Goal: Task Accomplishment & Management: Use online tool/utility

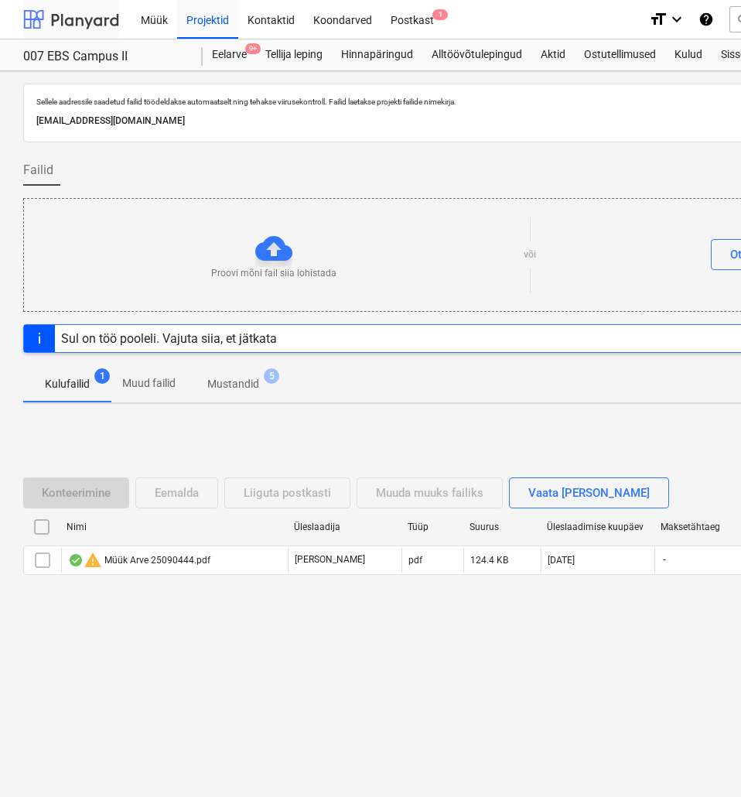
click at [87, 17] on div at bounding box center [71, 19] width 96 height 39
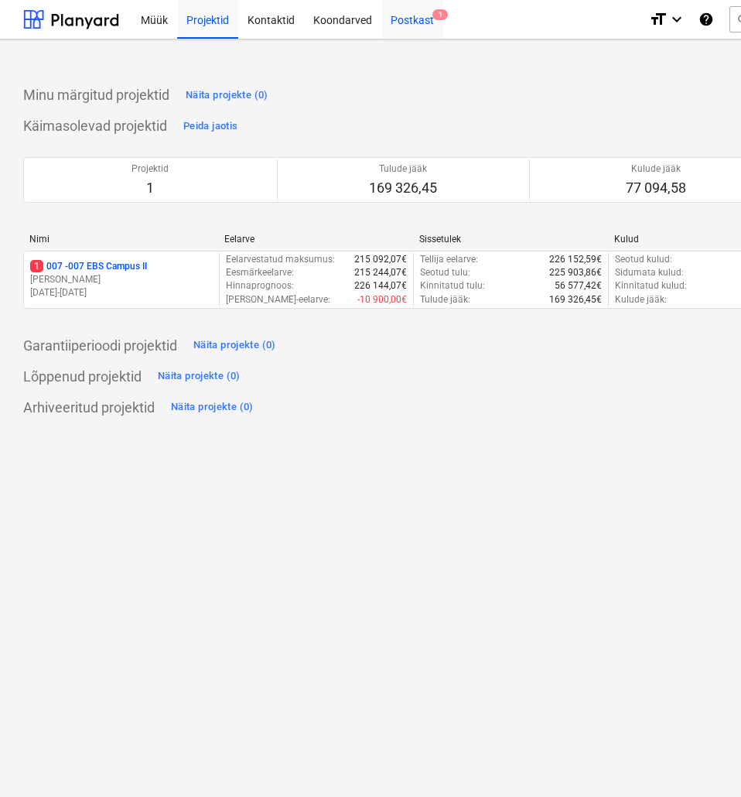
click at [413, 20] on div "Postkast 1" at bounding box center [412, 18] width 62 height 39
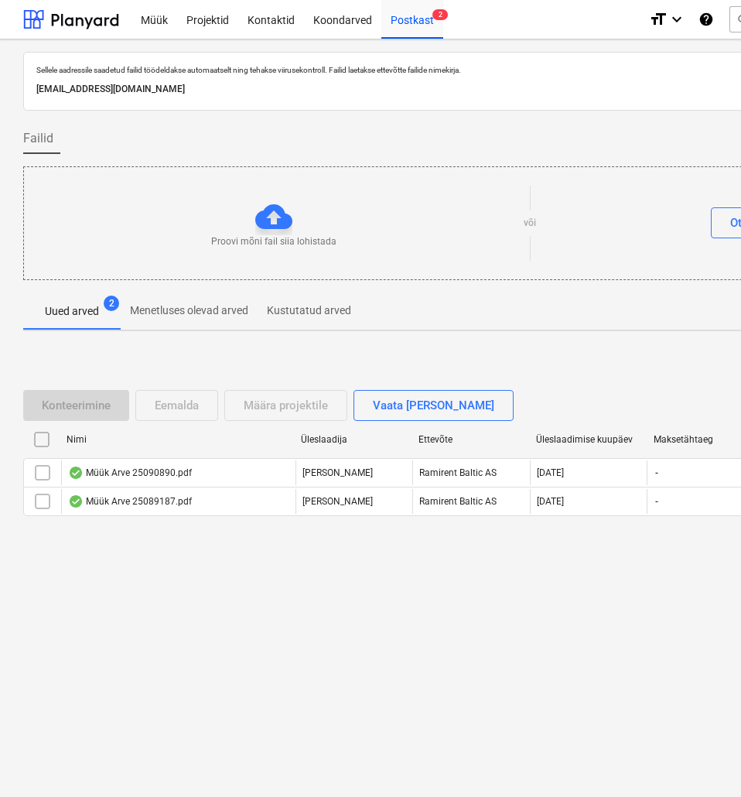
click at [470, 261] on div "Proovi mõni fail siia lohistada või Otsi [PERSON_NAME]" at bounding box center [530, 222] width 1012 height 87
